Goal: Task Accomplishment & Management: Manage account settings

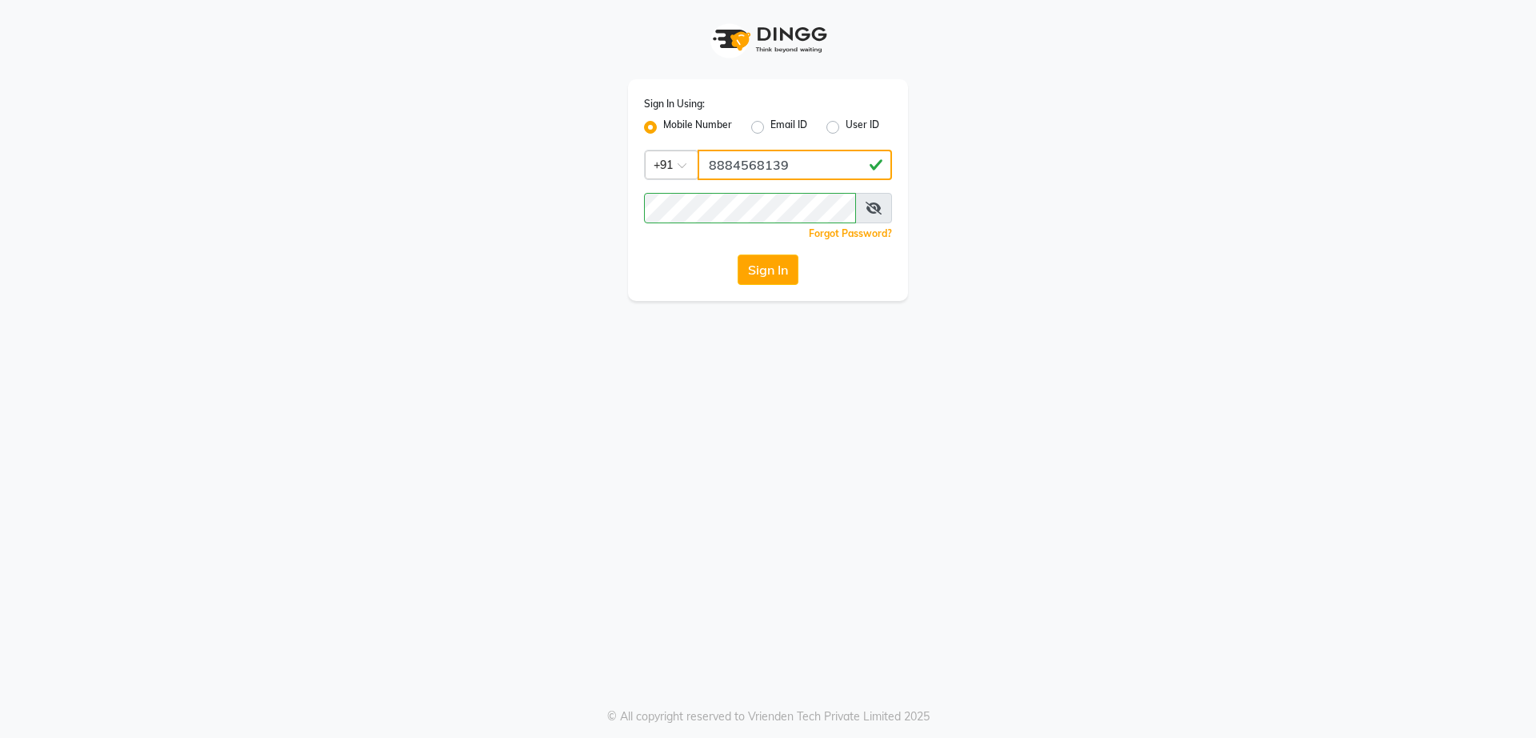
click at [792, 173] on input "8884568139" at bounding box center [795, 165] width 194 height 30
type input "8073170422"
click at [663, 122] on label "Mobile Number" at bounding box center [697, 127] width 69 height 19
click at [663, 122] on input "Mobile Number" at bounding box center [668, 123] width 10 height 10
click at [779, 172] on input "Username" at bounding box center [795, 165] width 194 height 30
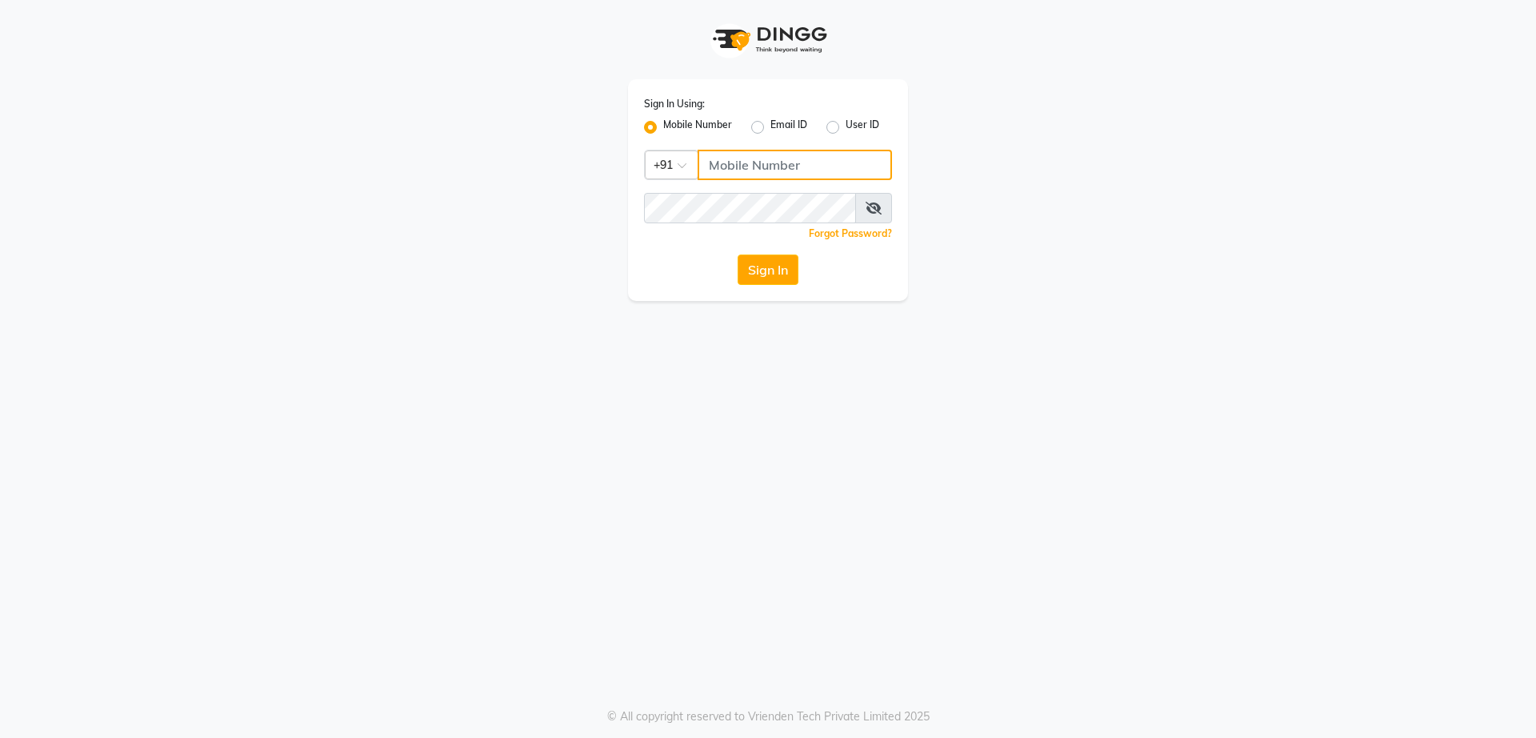
type input "8073170422"
click at [782, 278] on button "Sign In" at bounding box center [768, 269] width 61 height 30
